Goal: Information Seeking & Learning: Learn about a topic

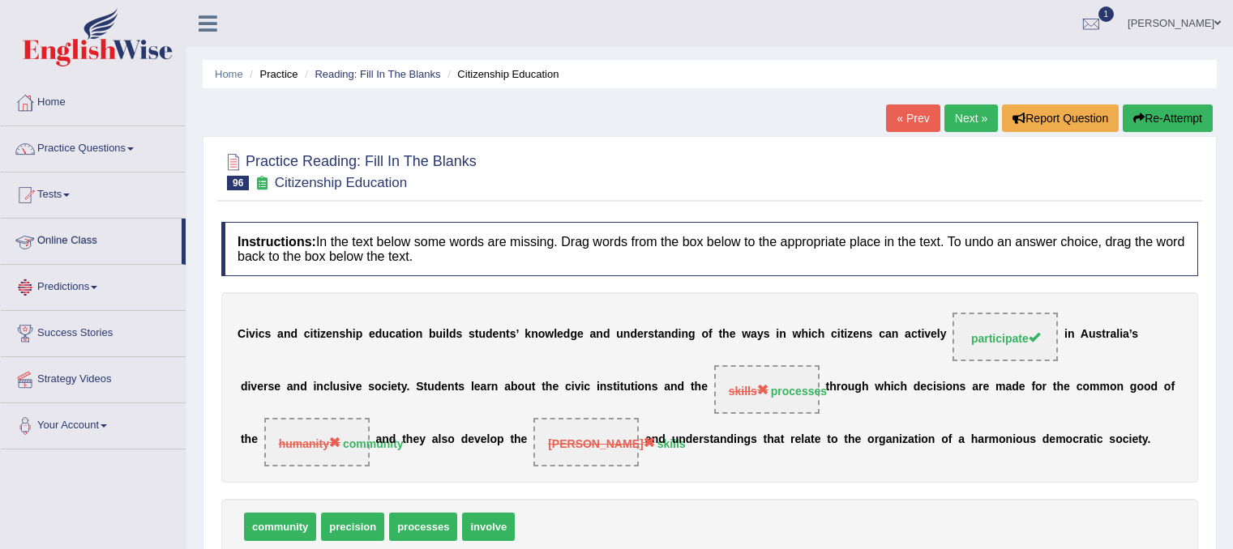
scroll to position [139, 0]
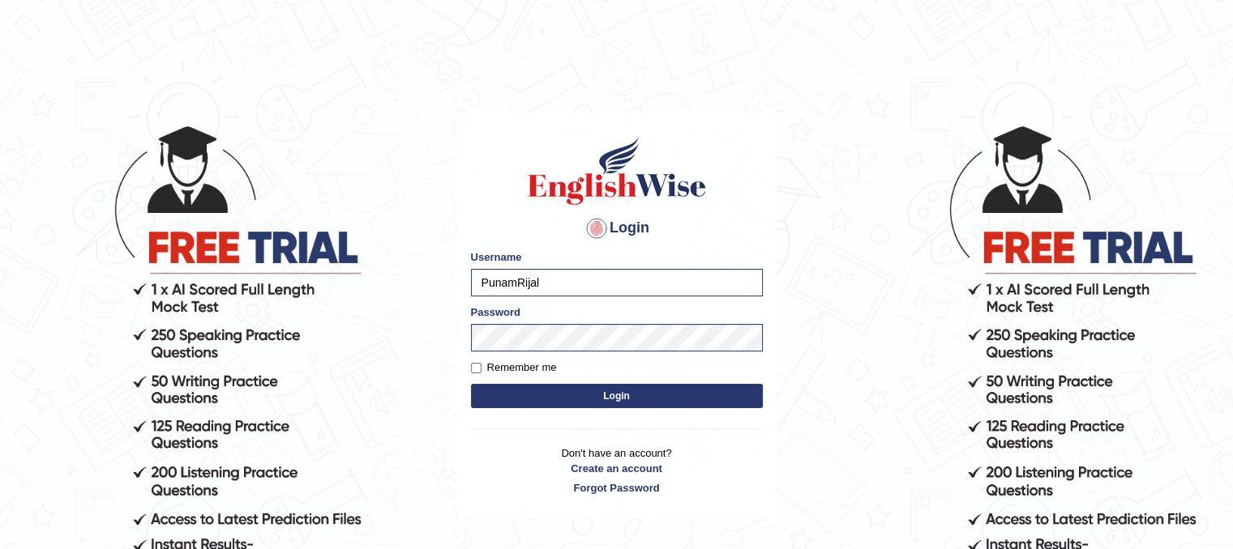
click at [601, 396] on button "Login" at bounding box center [617, 396] width 292 height 24
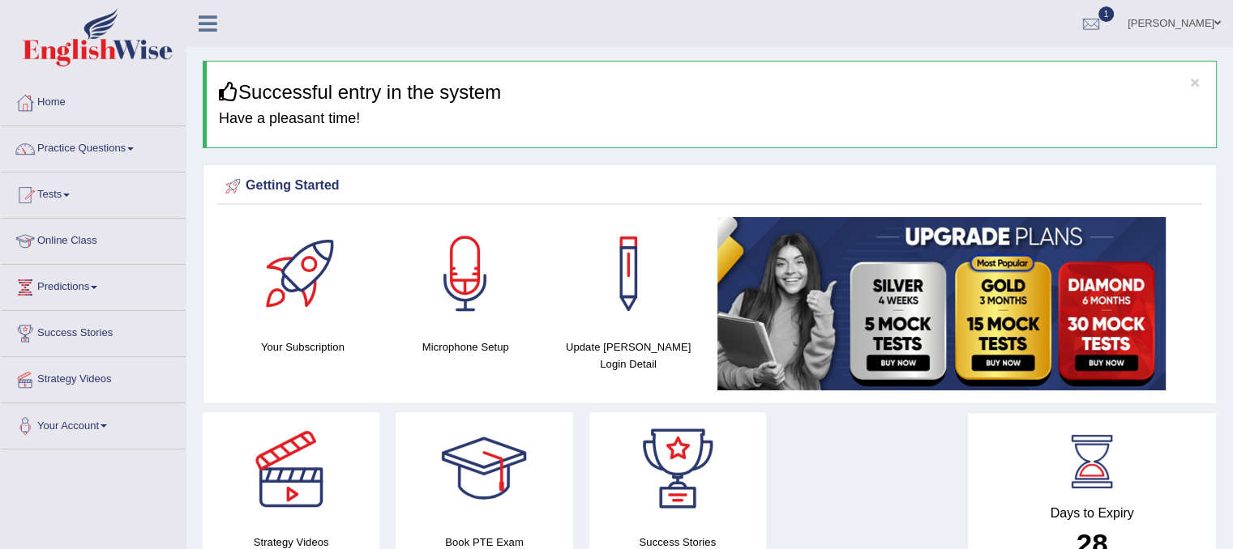
click at [76, 280] on link "Predictions" at bounding box center [93, 285] width 185 height 41
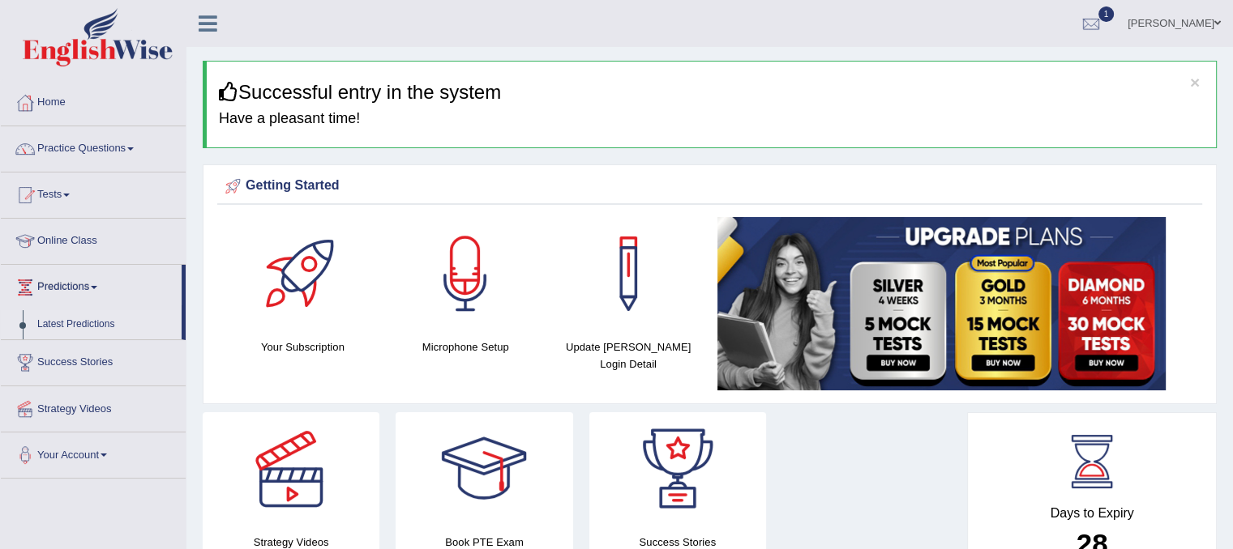
click at [94, 323] on link "Latest Predictions" at bounding box center [106, 324] width 152 height 29
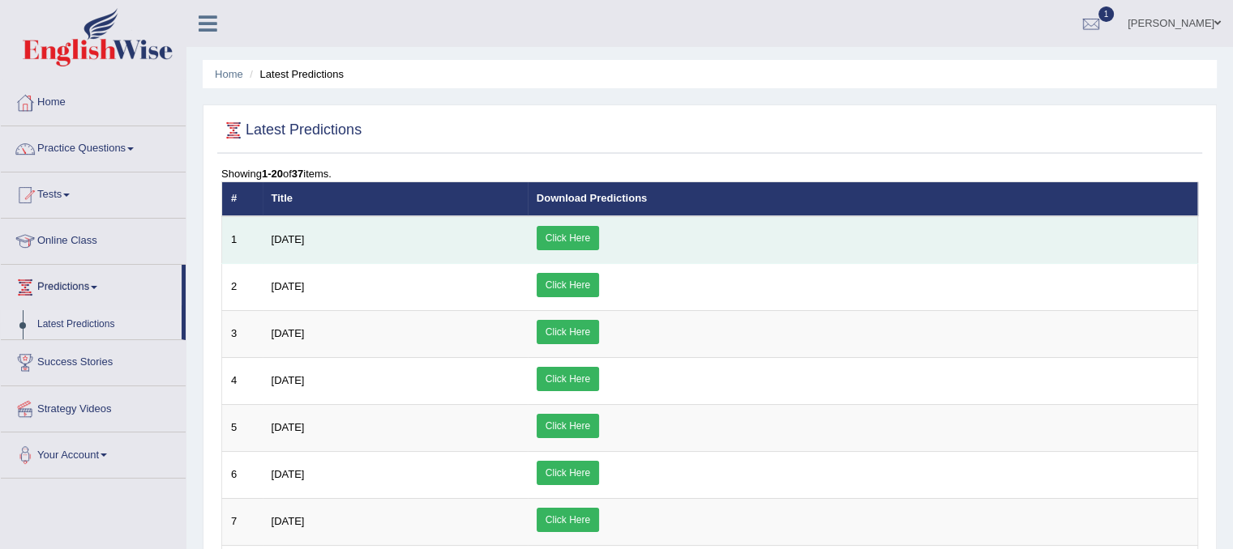
click at [599, 234] on link "Click Here" at bounding box center [567, 238] width 62 height 24
